Goal: Use online tool/utility: Utilize a website feature to perform a specific function

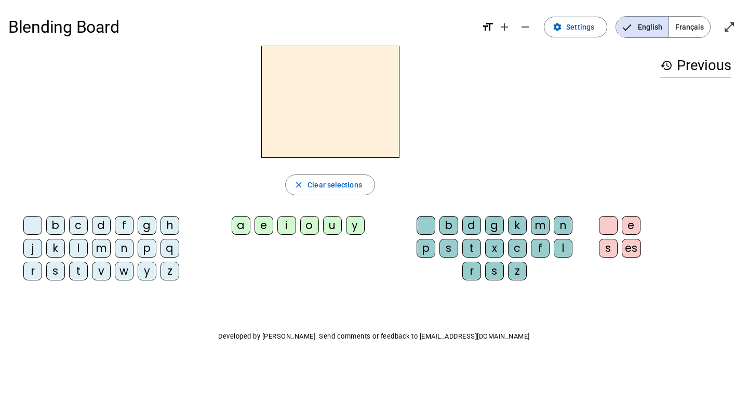
click at [238, 225] on div "a" at bounding box center [241, 225] width 19 height 19
click at [448, 231] on div "b" at bounding box center [448, 225] width 19 height 19
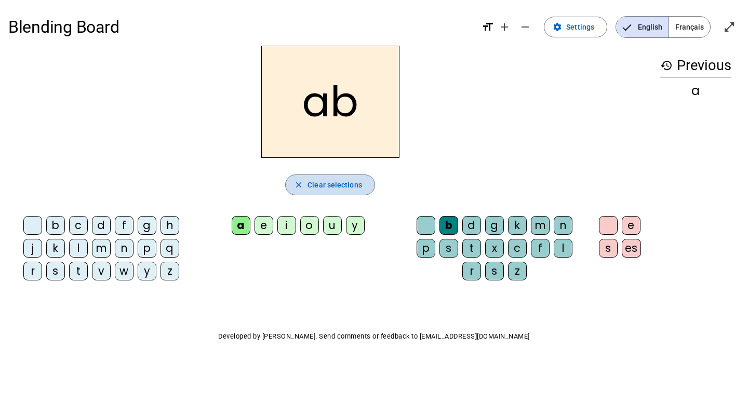
click at [361, 174] on span "button" at bounding box center [330, 184] width 89 height 25
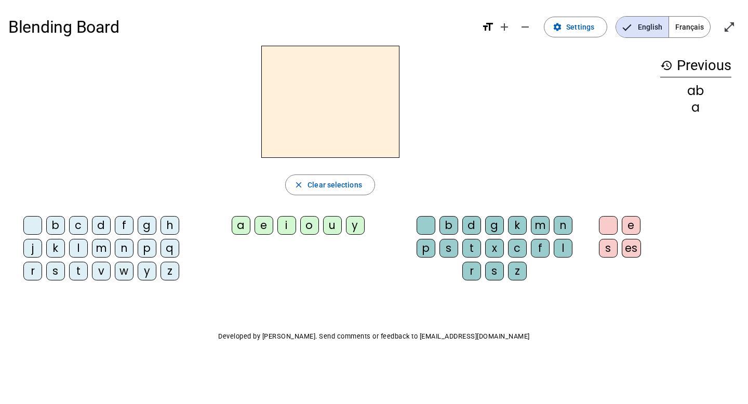
click at [147, 231] on div "g" at bounding box center [147, 225] width 19 height 19
click at [247, 231] on div "a" at bounding box center [241, 225] width 19 height 19
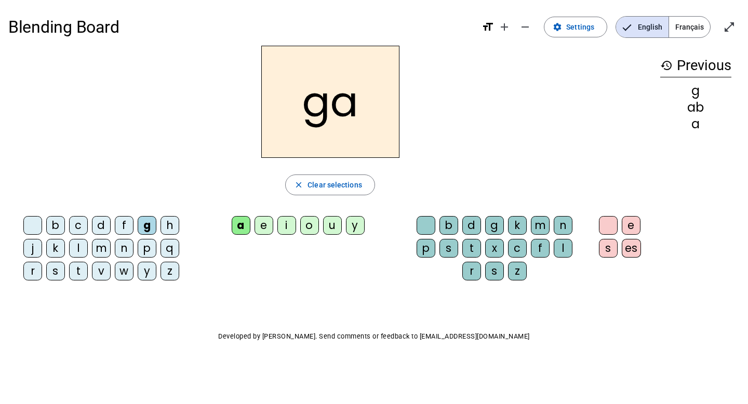
click at [543, 224] on div "m" at bounding box center [540, 225] width 19 height 19
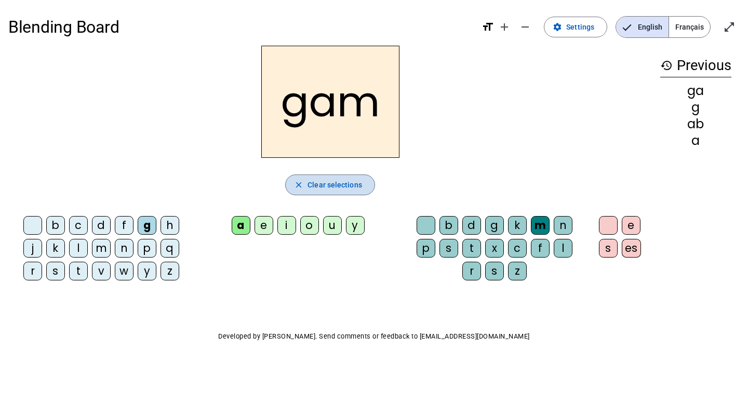
click at [358, 190] on span "Clear selections" at bounding box center [334, 185] width 55 height 12
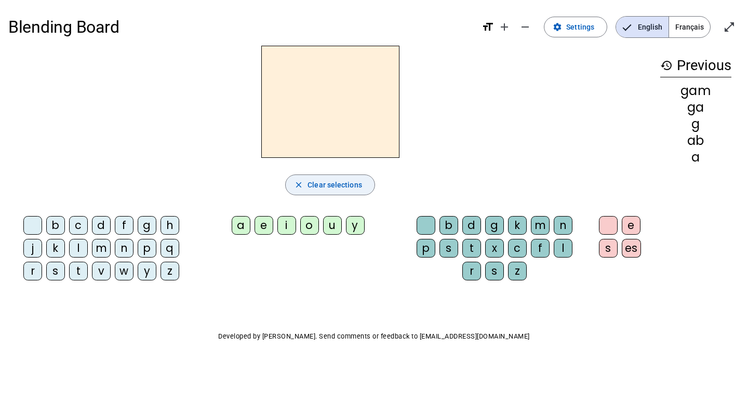
click at [358, 190] on span "Clear selections" at bounding box center [334, 185] width 55 height 12
click at [358, 191] on span "Clear selections" at bounding box center [334, 185] width 55 height 12
